Goal: Information Seeking & Learning: Find specific fact

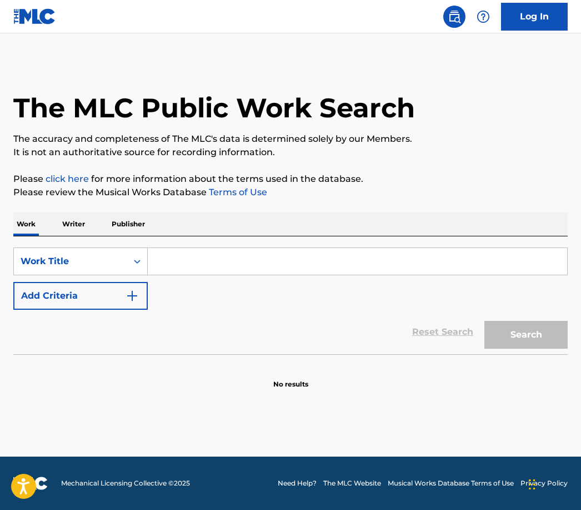
click at [209, 262] on input "Search Form" at bounding box center [358, 261] width 420 height 27
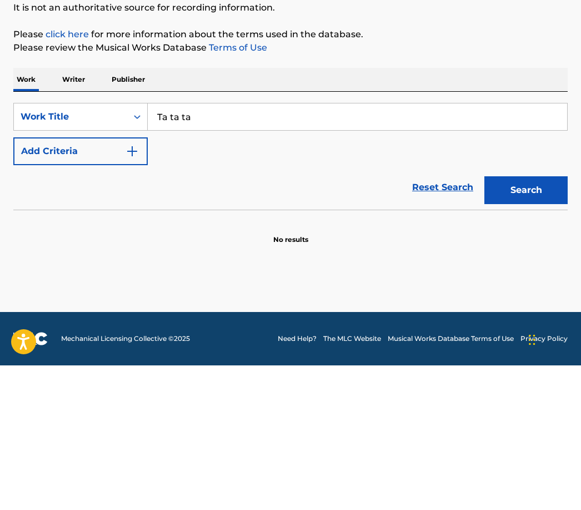
type input "Ta ta ta"
click at [135, 289] on img "Search Form" at bounding box center [132, 295] width 13 height 13
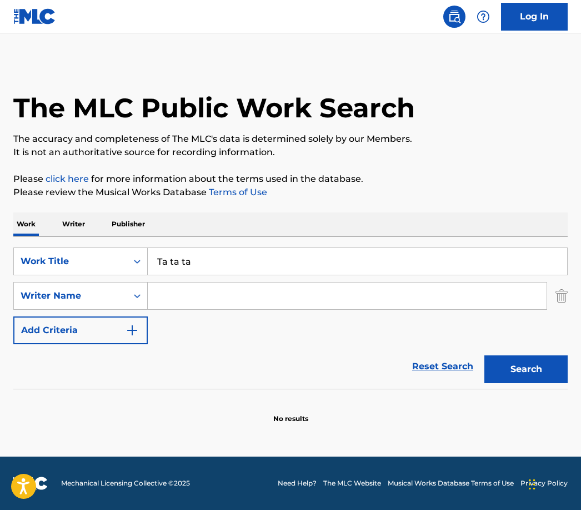
click at [199, 282] on input "Search Form" at bounding box center [347, 295] width 399 height 27
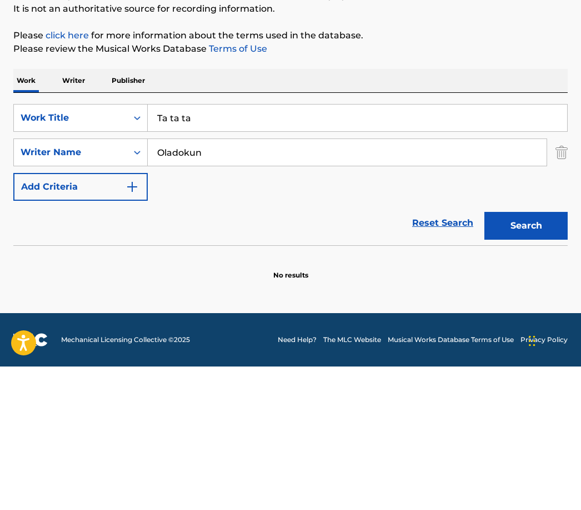
type input "Oladokun"
click at [522, 355] on button "Search" at bounding box center [526, 369] width 83 height 28
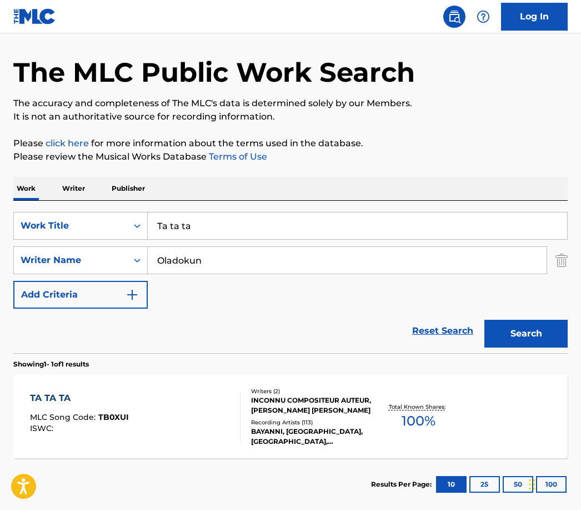
click at [200, 438] on div "TA TA TA MLC Song Code : TB0XUI ISWC :" at bounding box center [135, 416] width 211 height 50
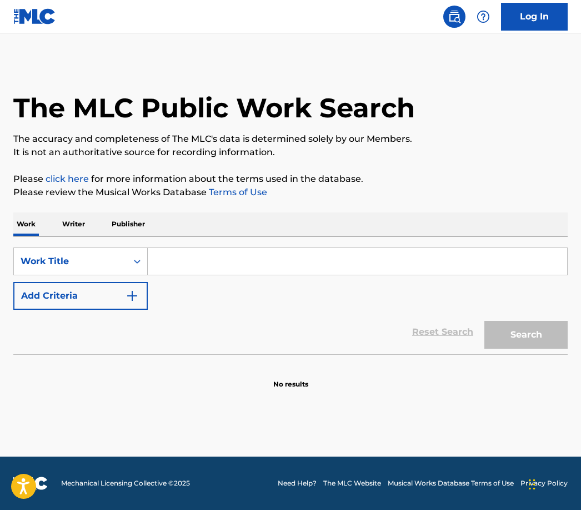
click at [218, 263] on input "Search Form" at bounding box center [358, 261] width 420 height 27
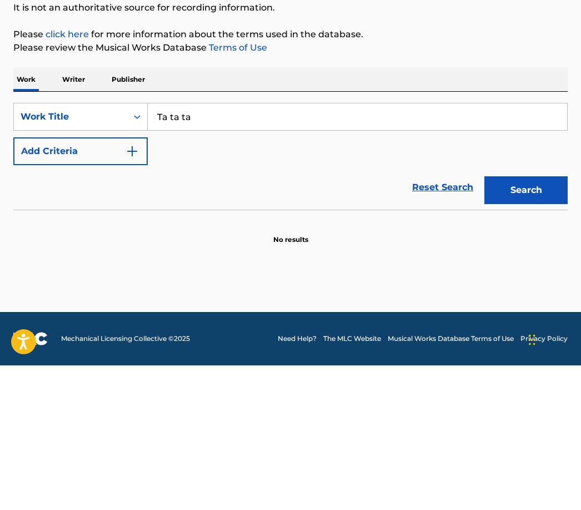
type input "Ta ta ta"
click at [121, 282] on button "Add Criteria" at bounding box center [80, 296] width 134 height 28
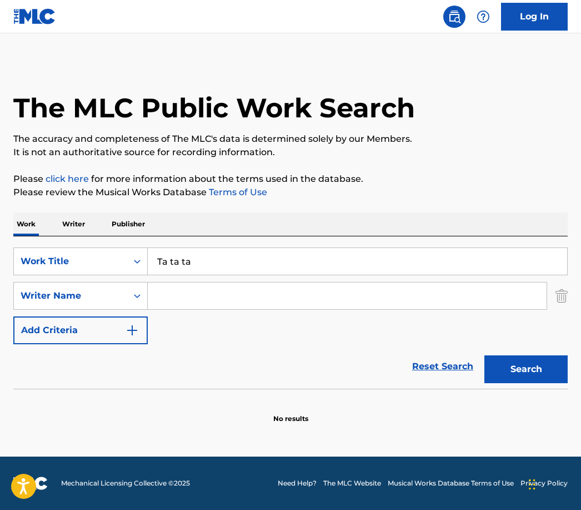
click at [221, 282] on input "Search Form" at bounding box center [347, 295] width 399 height 27
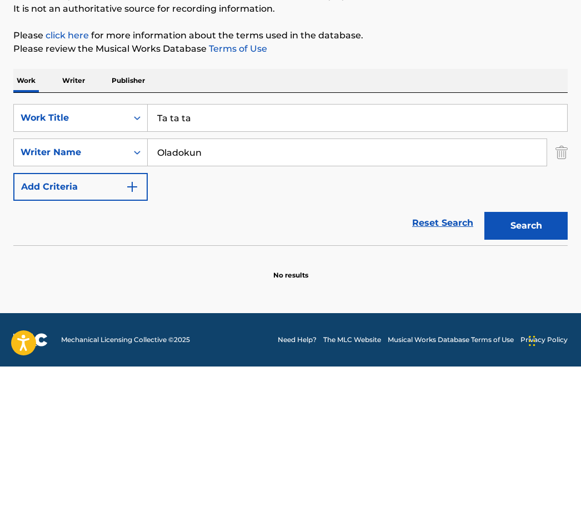
type input "Oladokun"
click at [513, 355] on button "Search" at bounding box center [526, 369] width 83 height 28
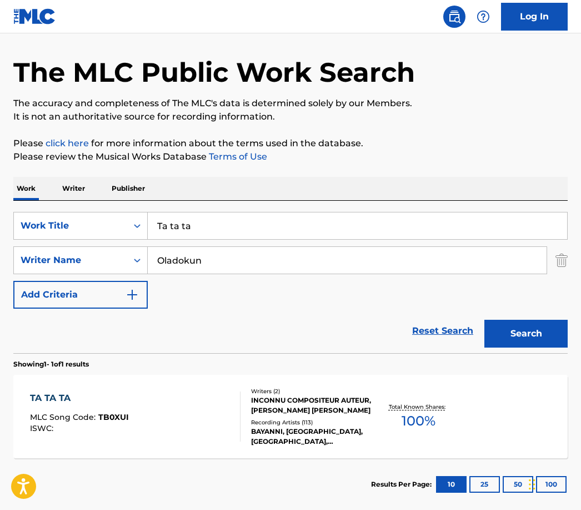
click at [530, 337] on button "Search" at bounding box center [526, 334] width 83 height 28
click at [280, 430] on div "BAYANNI, BAYANNI, BAYANNI, JASON DERULO, BAYANNI,JASON DERULO, BAYANNI" at bounding box center [311, 436] width 121 height 20
